Goal: Contribute content

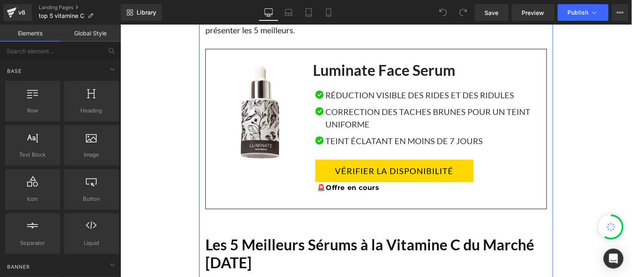
scroll to position [601, 0]
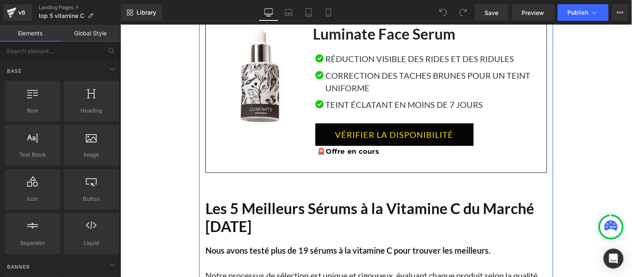
click at [392, 137] on div "VÉRIFIER LA DISPONIBILITÉ Button" at bounding box center [427, 134] width 225 height 22
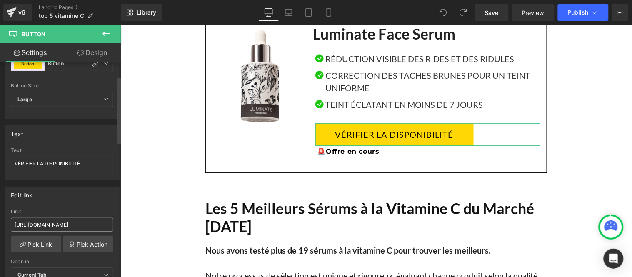
scroll to position [0, 0]
click at [69, 222] on input "[URL][DOMAIN_NAME]" at bounding box center [62, 225] width 102 height 14
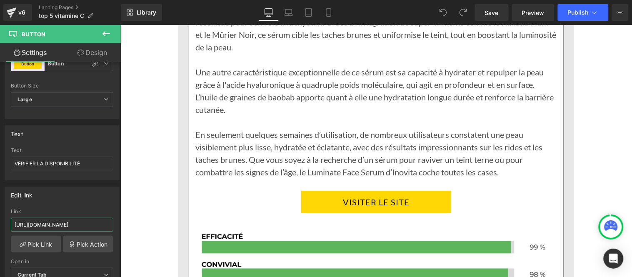
scroll to position [1388, 0]
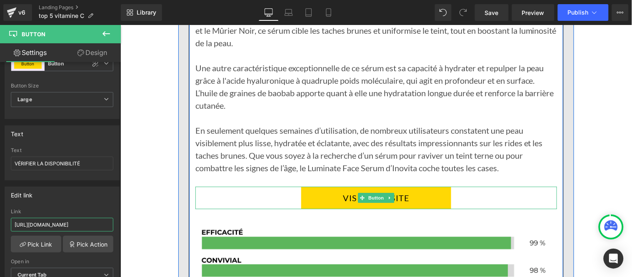
drag, startPoint x: 363, startPoint y: 193, endPoint x: 314, endPoint y: 183, distance: 50.2
click at [366, 193] on span "Button" at bounding box center [375, 197] width 19 height 10
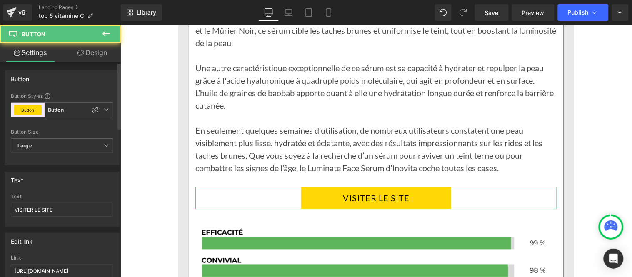
scroll to position [46, 0]
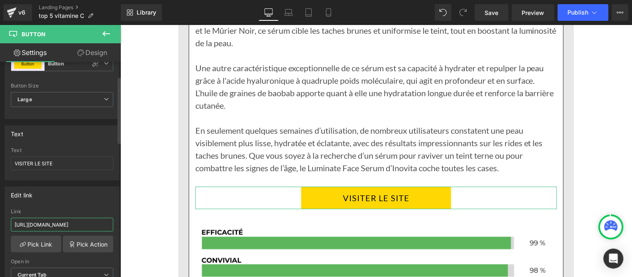
click at [64, 227] on input "[URL][DOMAIN_NAME]" at bounding box center [62, 225] width 102 height 14
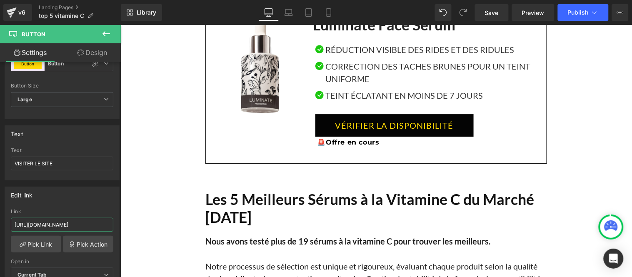
scroll to position [601, 0]
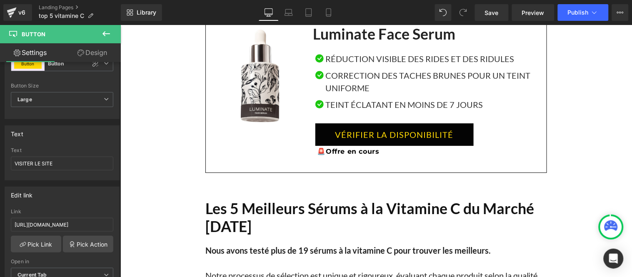
click at [381, 133] on link "VÉRIFIER LA DISPONIBILITÉ" at bounding box center [394, 134] width 158 height 22
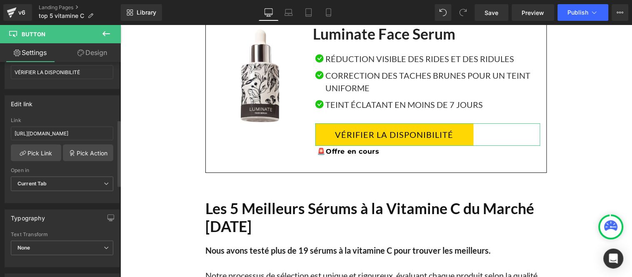
scroll to position [185, 0]
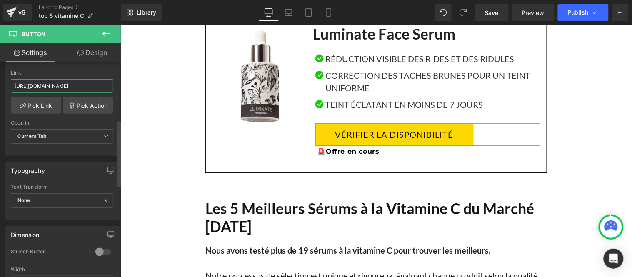
click at [60, 85] on input "[URL][DOMAIN_NAME]" at bounding box center [62, 86] width 102 height 14
paste input "top-serum-vitamin-c"
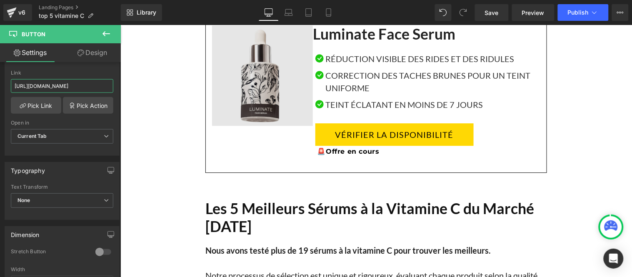
scroll to position [0, 15]
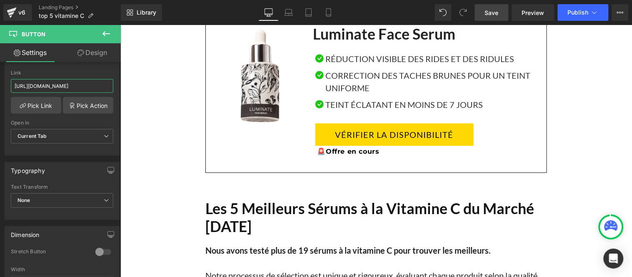
type input "[URL][DOMAIN_NAME]"
click at [503, 15] on link "Save" at bounding box center [492, 12] width 34 height 17
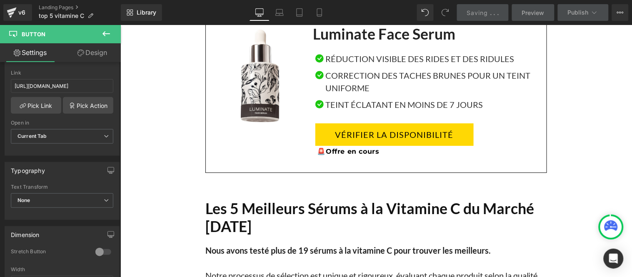
scroll to position [0, 0]
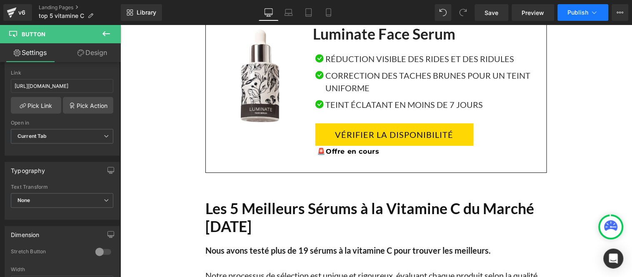
click at [578, 19] on button "Publish" at bounding box center [583, 12] width 51 height 17
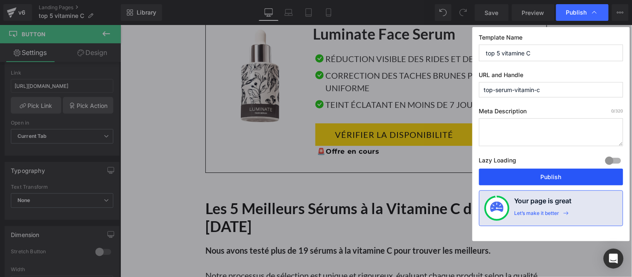
click at [552, 174] on button "Publish" at bounding box center [551, 177] width 144 height 17
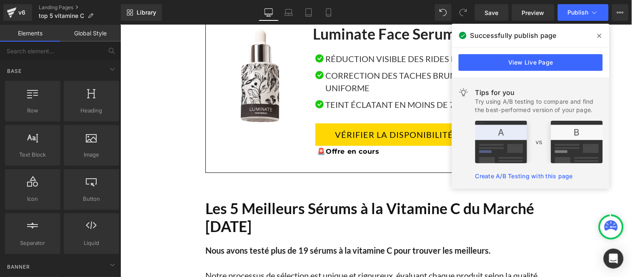
drag, startPoint x: 600, startPoint y: 37, endPoint x: 263, endPoint y: 74, distance: 339.3
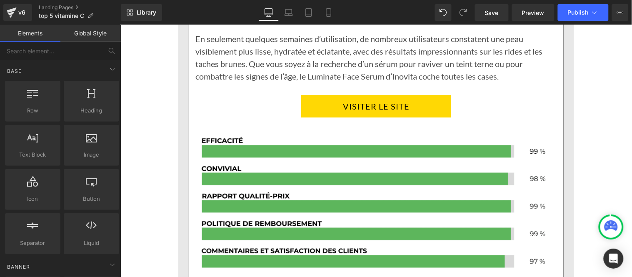
scroll to position [1480, 0]
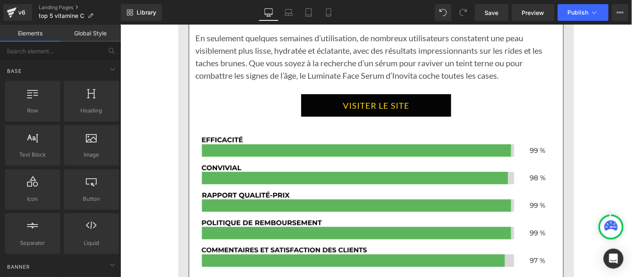
click at [356, 102] on div "VISITER LE SITE Button" at bounding box center [375, 105] width 361 height 22
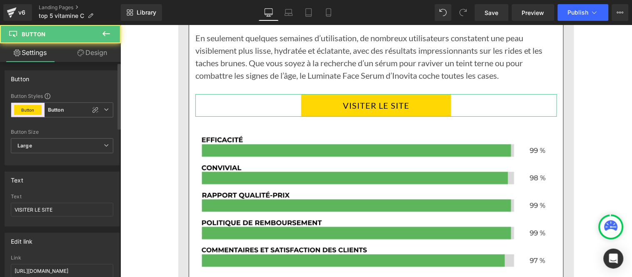
scroll to position [46, 0]
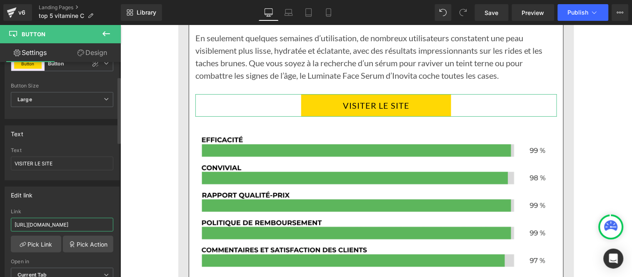
click at [72, 222] on input "[URL][DOMAIN_NAME]" at bounding box center [62, 225] width 102 height 14
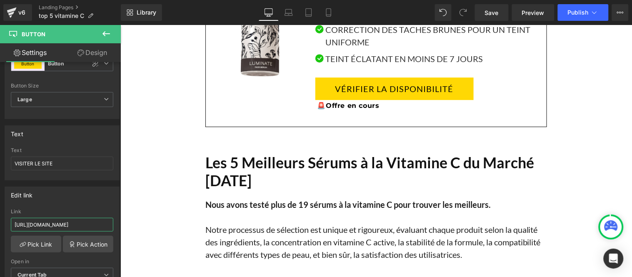
scroll to position [601, 0]
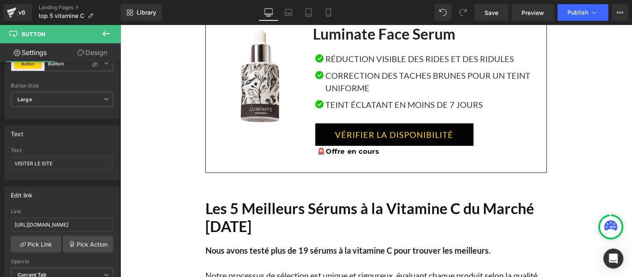
click at [390, 134] on link "VÉRIFIER LA DISPONIBILITÉ" at bounding box center [394, 134] width 158 height 22
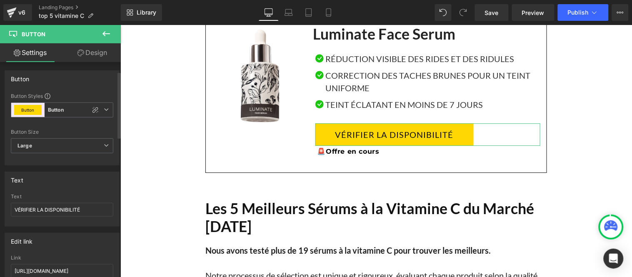
scroll to position [46, 0]
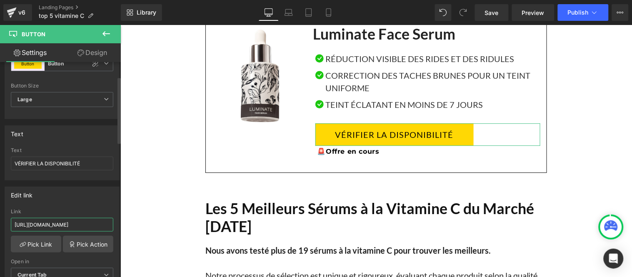
click at [59, 225] on input "[URL][DOMAIN_NAME]" at bounding box center [62, 225] width 102 height 14
paste input "roducts/luminate-face-serum-vitamine"
type input "[URL][DOMAIN_NAME]"
click at [486, 10] on span "Save" at bounding box center [492, 12] width 14 height 9
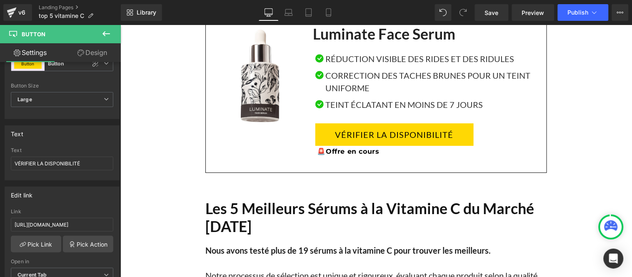
scroll to position [0, 0]
click at [579, 10] on span "Publish" at bounding box center [578, 12] width 21 height 7
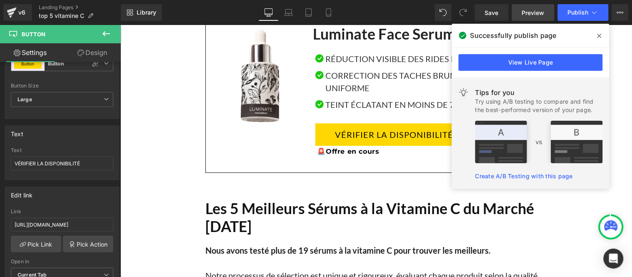
drag, startPoint x: 468, startPoint y: 5, endPoint x: 547, endPoint y: 9, distance: 79.2
